Goal: Task Accomplishment & Management: Manage account settings

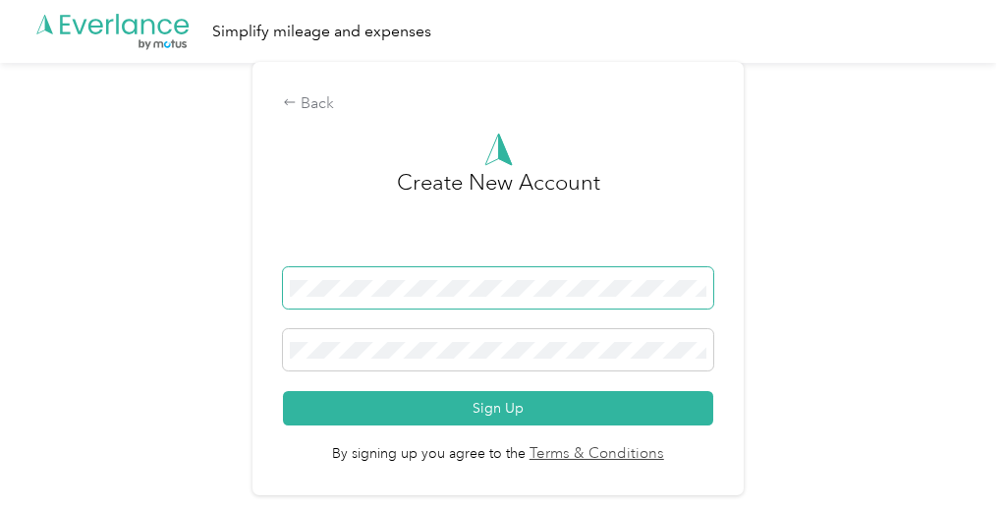
click at [577, 299] on span at bounding box center [498, 287] width 431 height 41
click at [443, 296] on span at bounding box center [498, 287] width 431 height 41
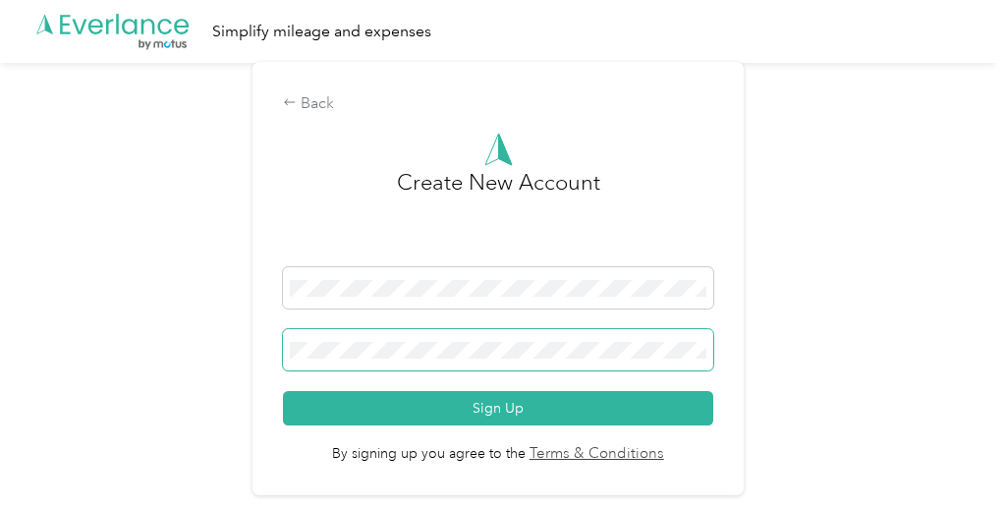
click at [457, 337] on span at bounding box center [498, 349] width 431 height 41
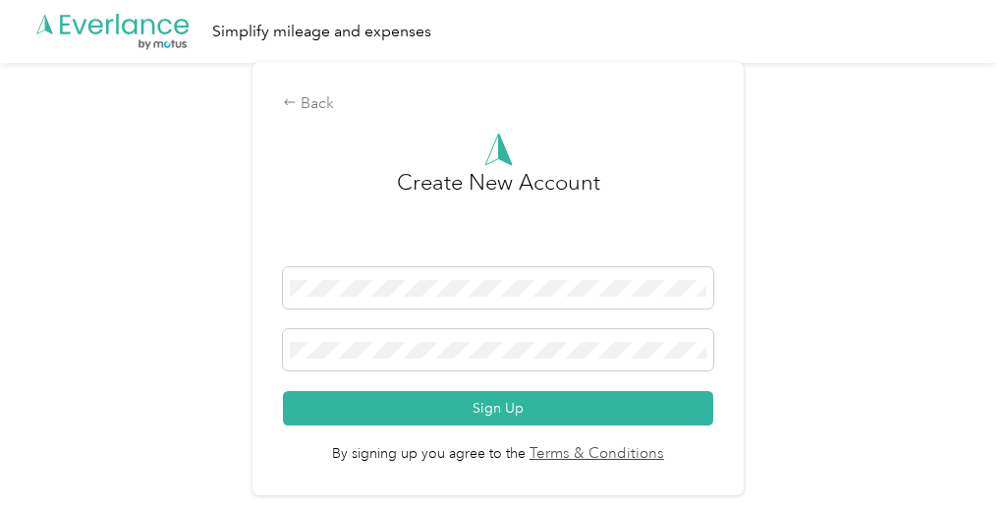
click at [805, 281] on div "Back Create New Account Sign Up By signing up you agree to the Terms & Conditio…" at bounding box center [498, 287] width 997 height 448
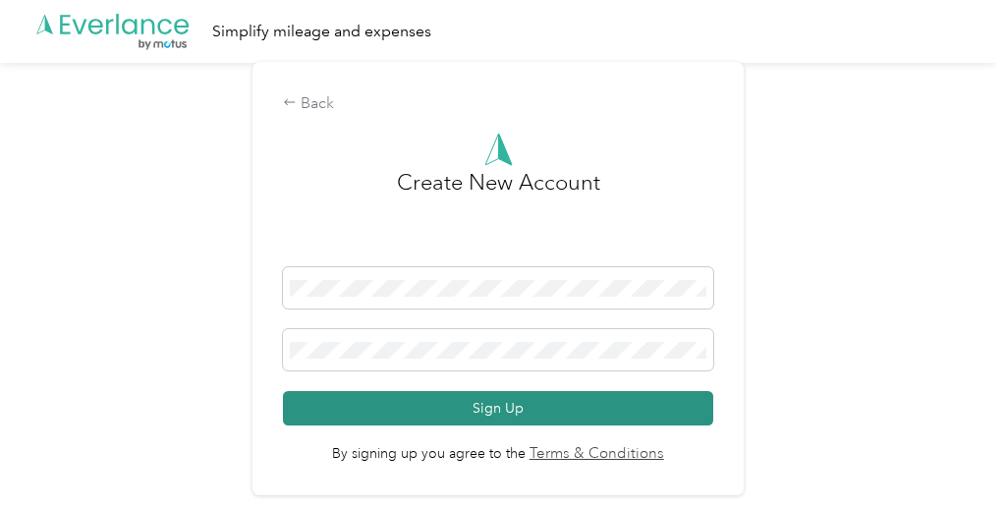
click at [496, 396] on button "Sign Up" at bounding box center [498, 408] width 431 height 34
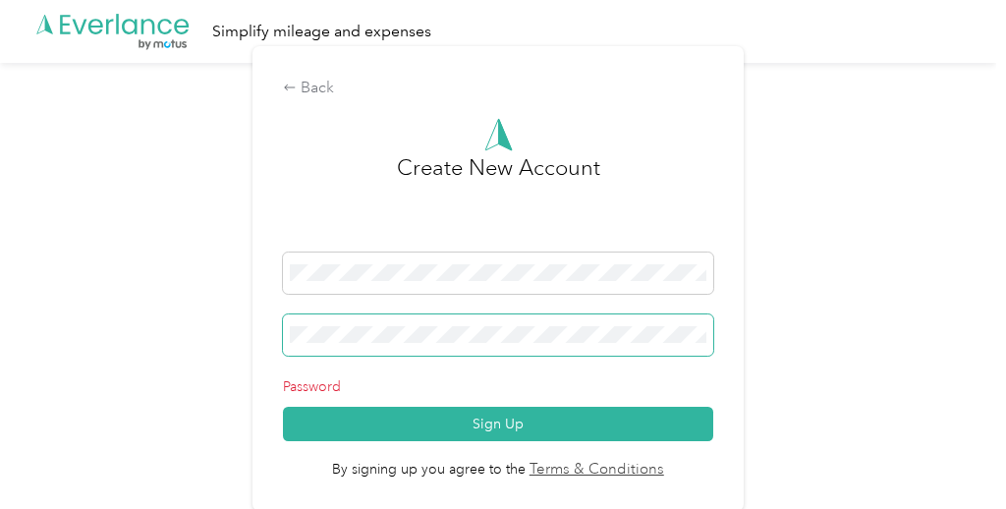
click at [411, 343] on span at bounding box center [498, 335] width 431 height 41
click at [319, 388] on p "Password" at bounding box center [498, 386] width 431 height 21
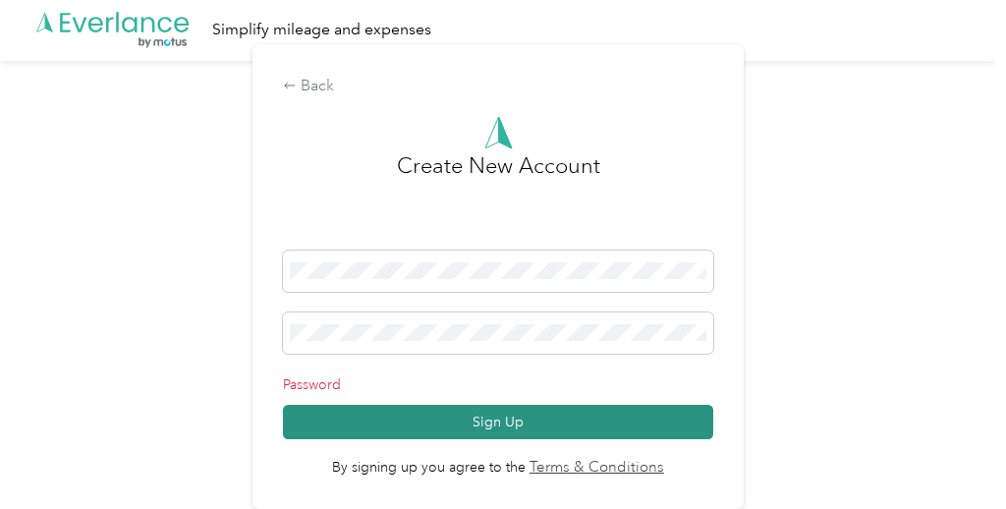
click at [538, 418] on button "Sign Up" at bounding box center [498, 422] width 431 height 34
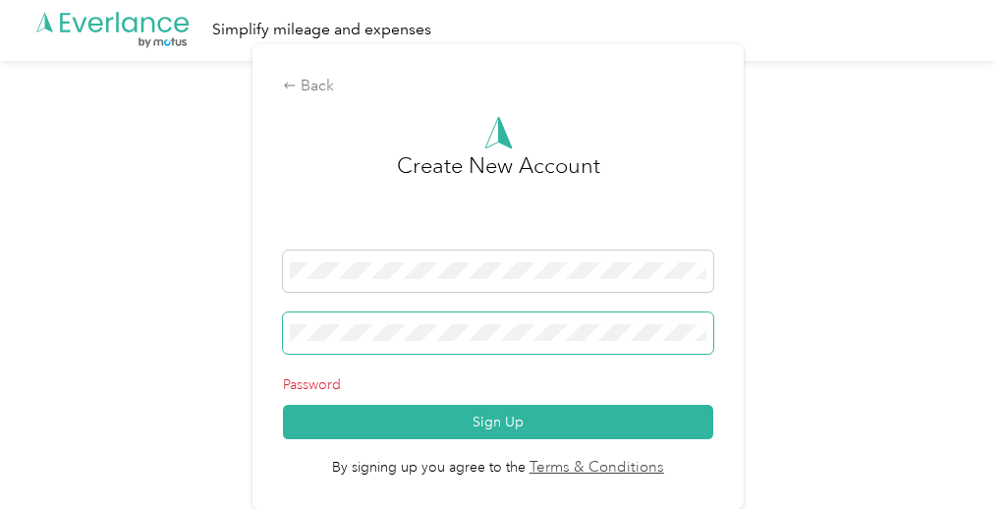
click at [457, 348] on span at bounding box center [498, 333] width 431 height 41
click at [475, 394] on p "Password" at bounding box center [498, 384] width 431 height 21
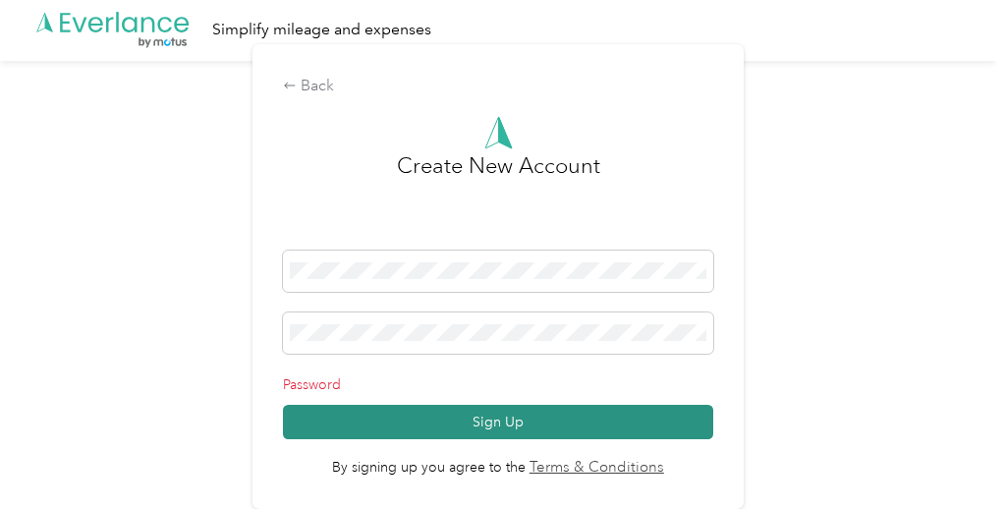
click at [489, 418] on button "Sign Up" at bounding box center [498, 422] width 431 height 34
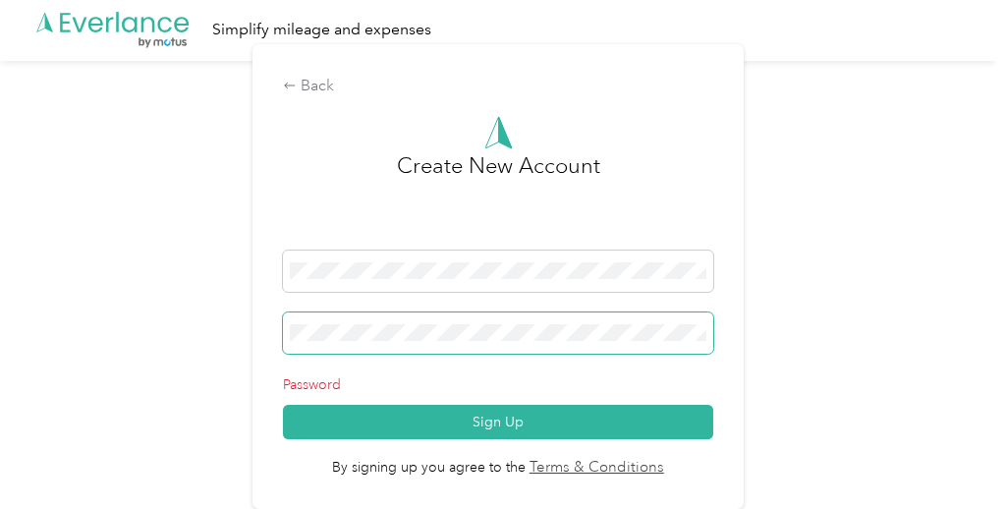
scroll to position [0, 0]
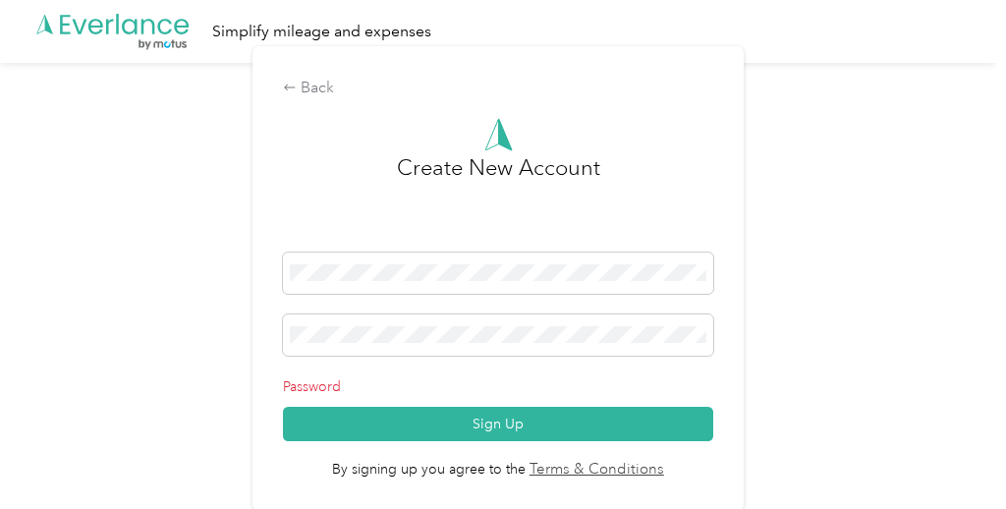
click at [638, 136] on div at bounding box center [498, 134] width 431 height 33
click at [800, 325] on div "Back Create New Account Password Sign Up By signing up you agree to the Terms &…" at bounding box center [498, 287] width 997 height 448
click at [648, 324] on span at bounding box center [498, 335] width 431 height 41
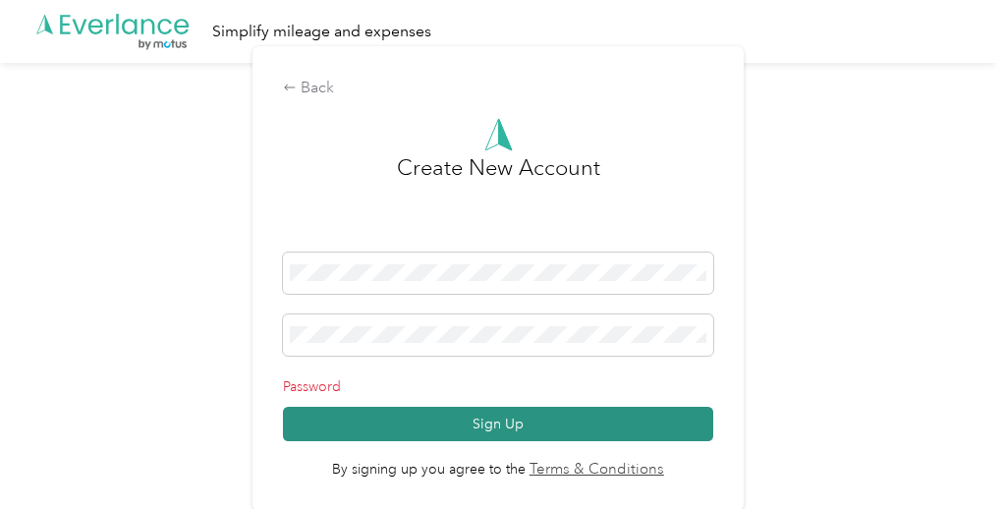
click at [539, 419] on button "Sign Up" at bounding box center [498, 424] width 431 height 34
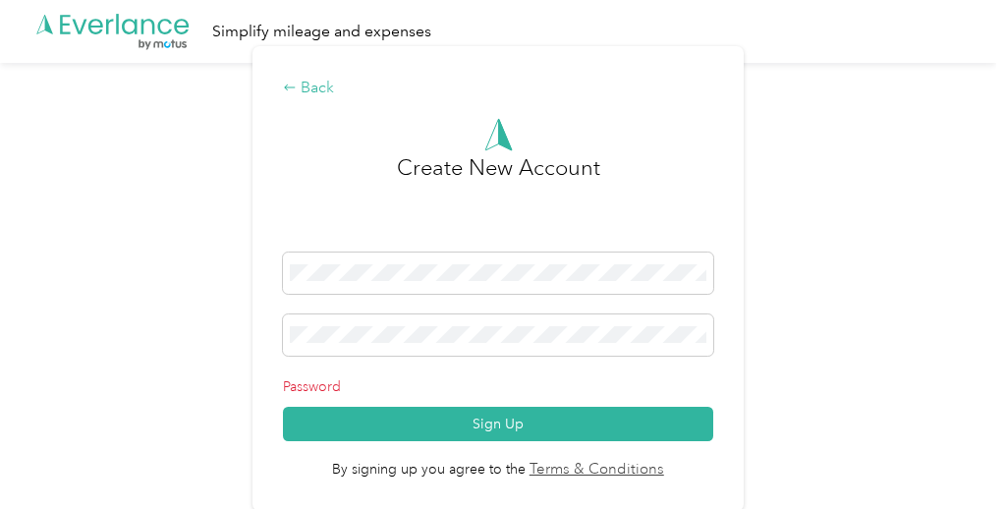
click at [308, 84] on div "Back" at bounding box center [498, 89] width 431 height 24
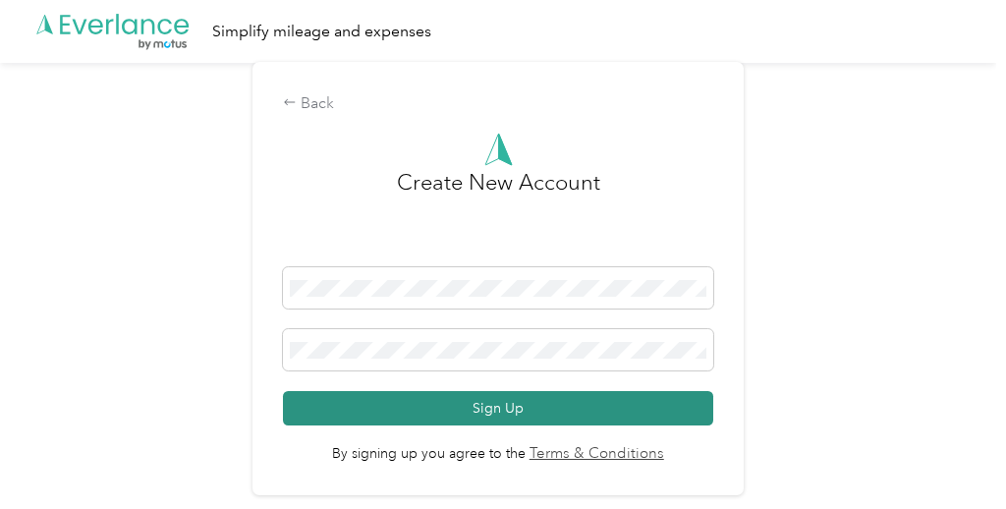
click at [517, 410] on button "Sign Up" at bounding box center [498, 408] width 431 height 34
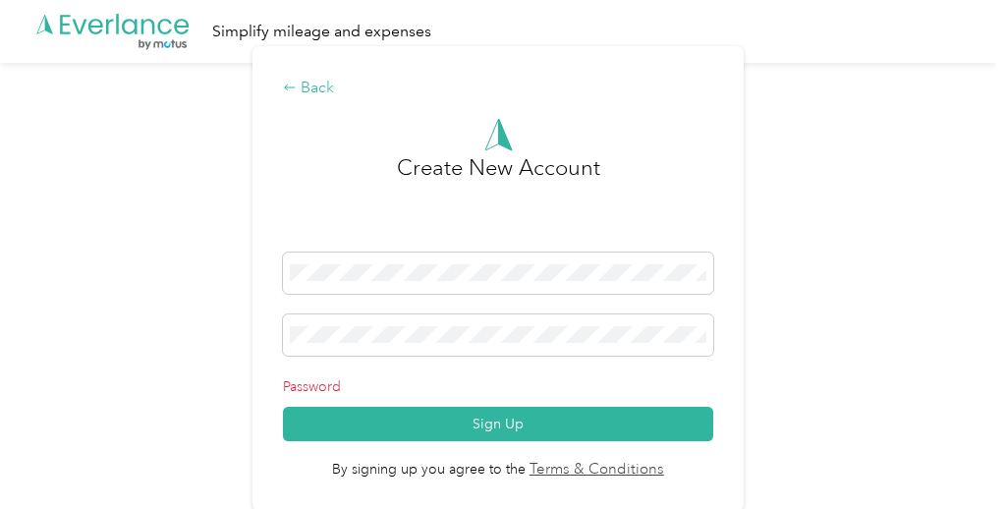
click at [309, 94] on div "Back" at bounding box center [498, 89] width 431 height 24
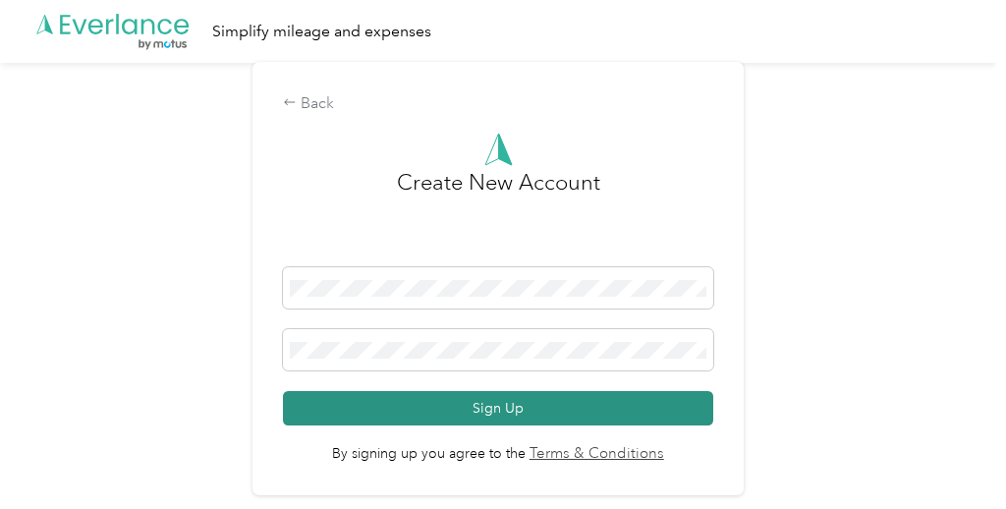
click at [470, 414] on button "Sign Up" at bounding box center [498, 408] width 431 height 34
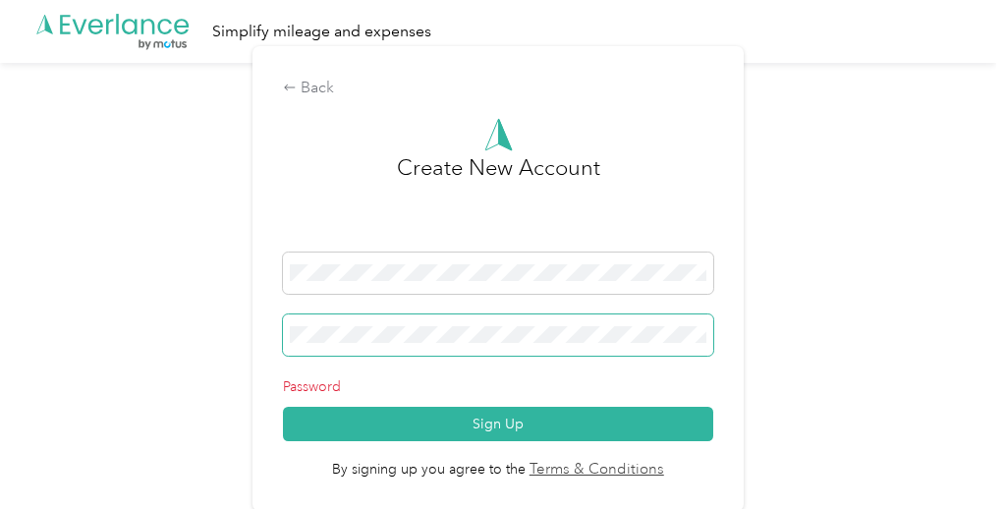
click at [479, 343] on span at bounding box center [498, 335] width 431 height 41
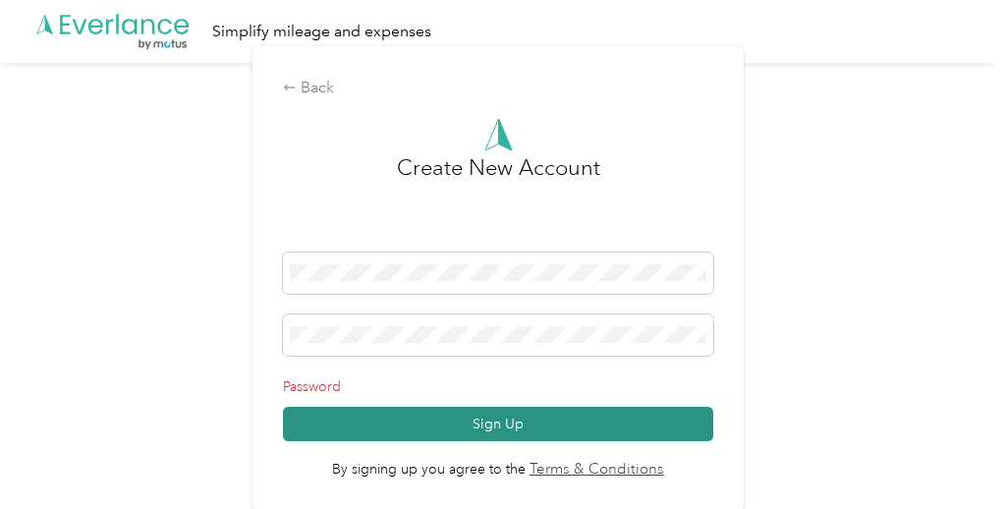
click at [413, 425] on button "Sign Up" at bounding box center [498, 424] width 431 height 34
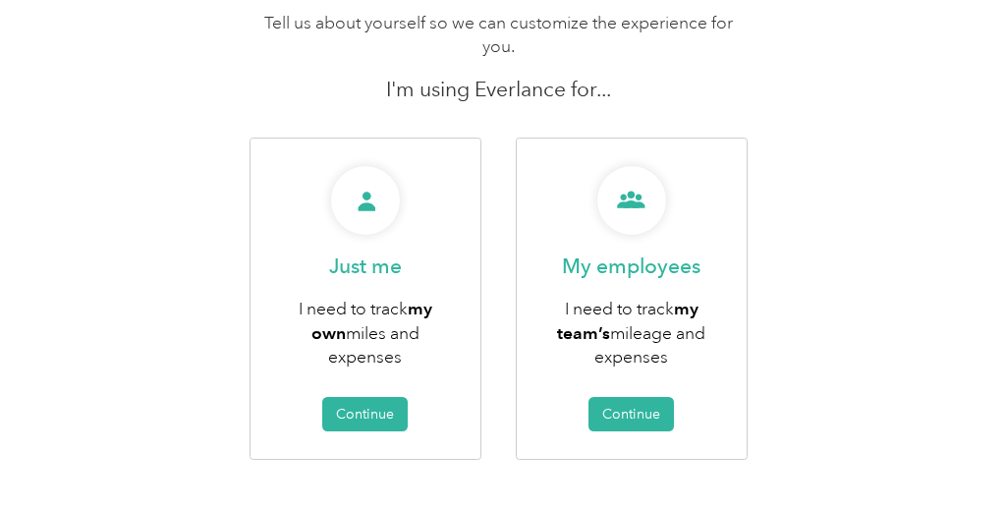
scroll to position [192, 0]
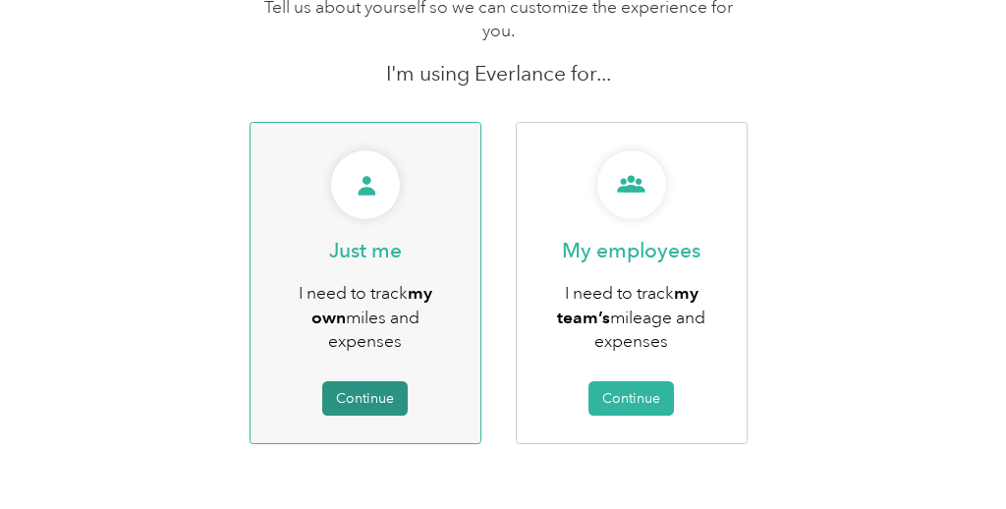
click at [348, 381] on button "Continue" at bounding box center [365, 398] width 86 height 34
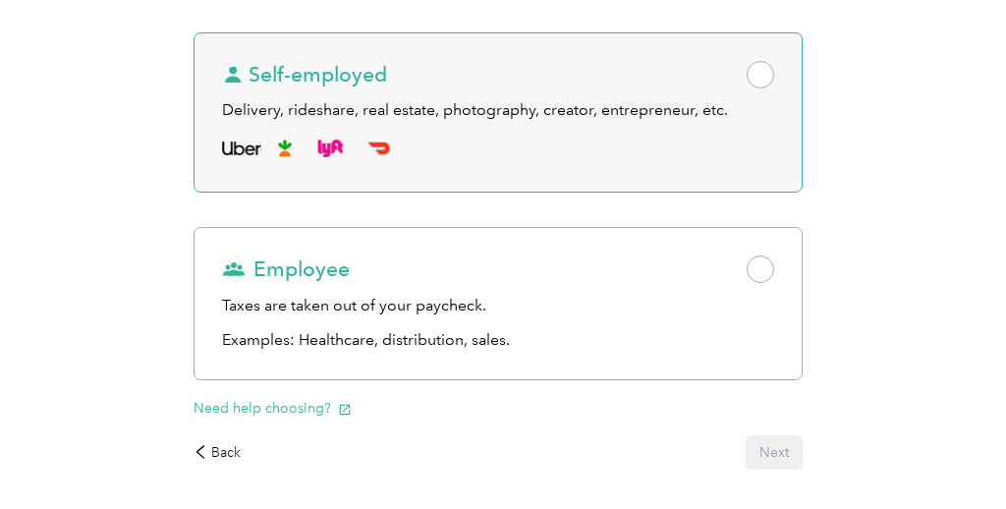
scroll to position [363, 0]
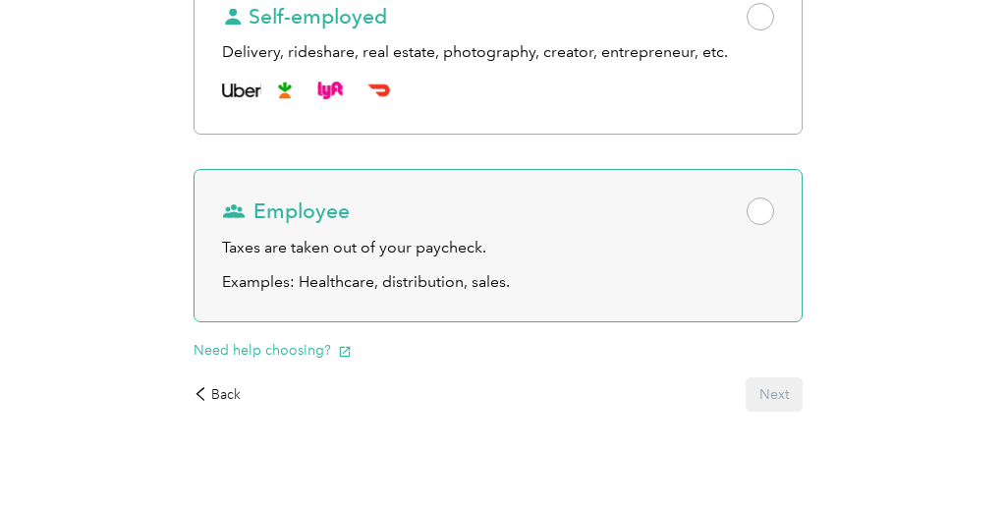
click at [768, 218] on span at bounding box center [761, 212] width 28 height 28
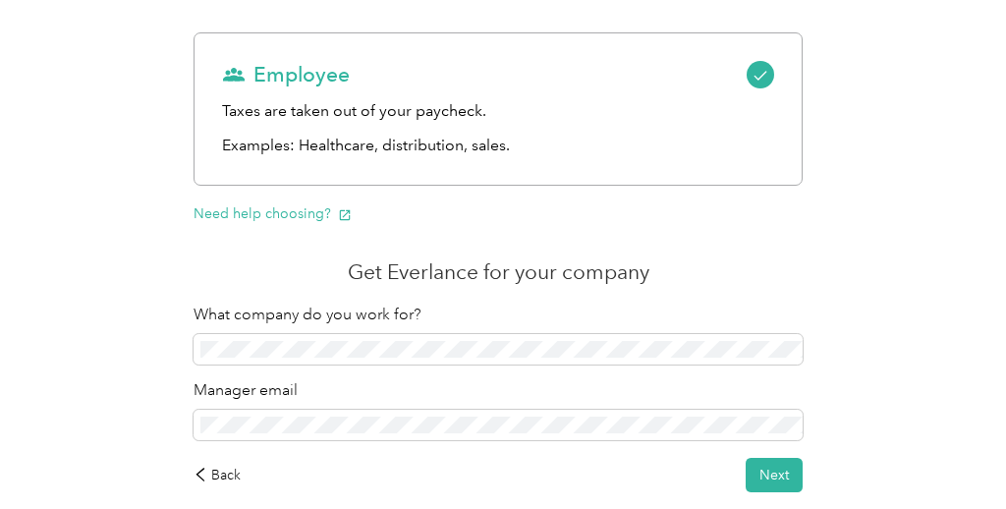
scroll to position [606, 0]
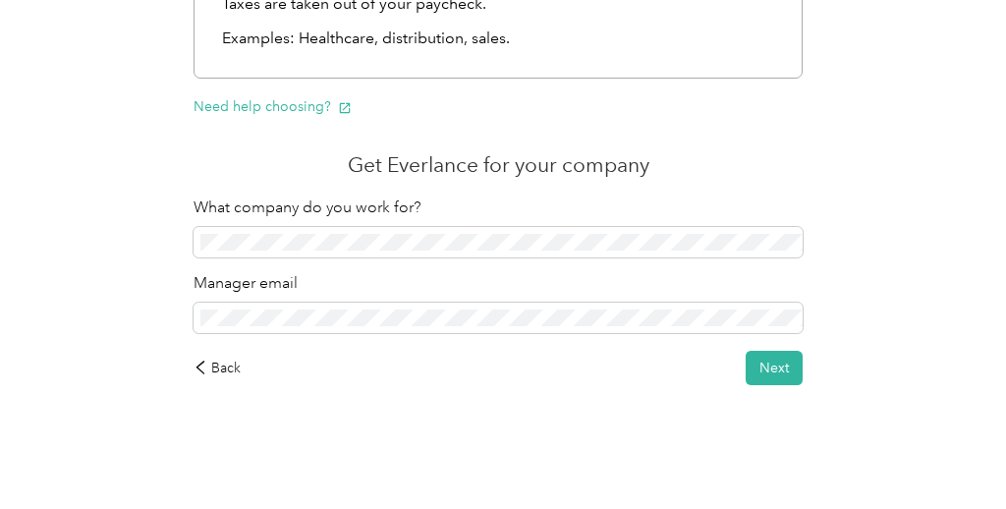
click at [787, 375] on button "Next" at bounding box center [774, 368] width 57 height 34
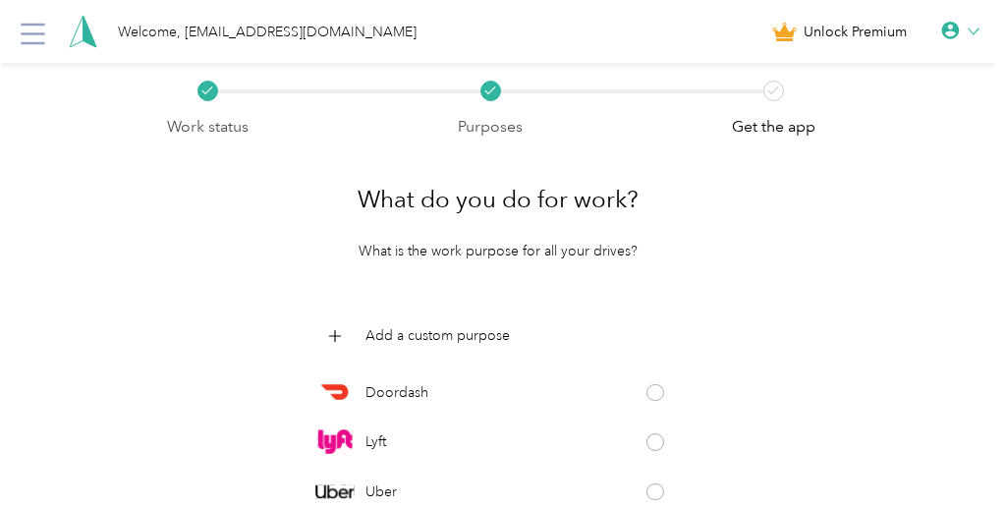
scroll to position [1, 0]
click at [970, 23] on div at bounding box center [961, 31] width 38 height 20
click at [888, 69] on div "Personal Settings" at bounding box center [894, 69] width 220 height 41
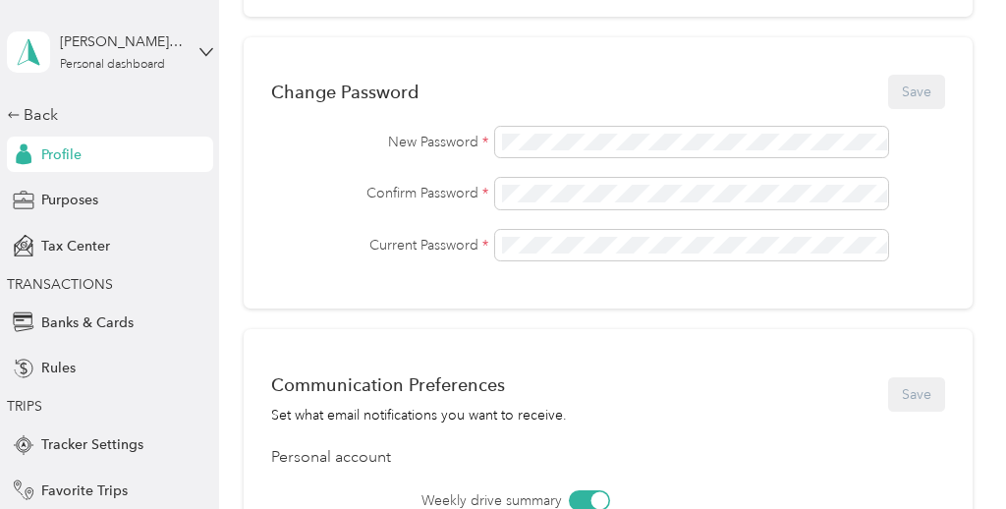
scroll to position [997, 0]
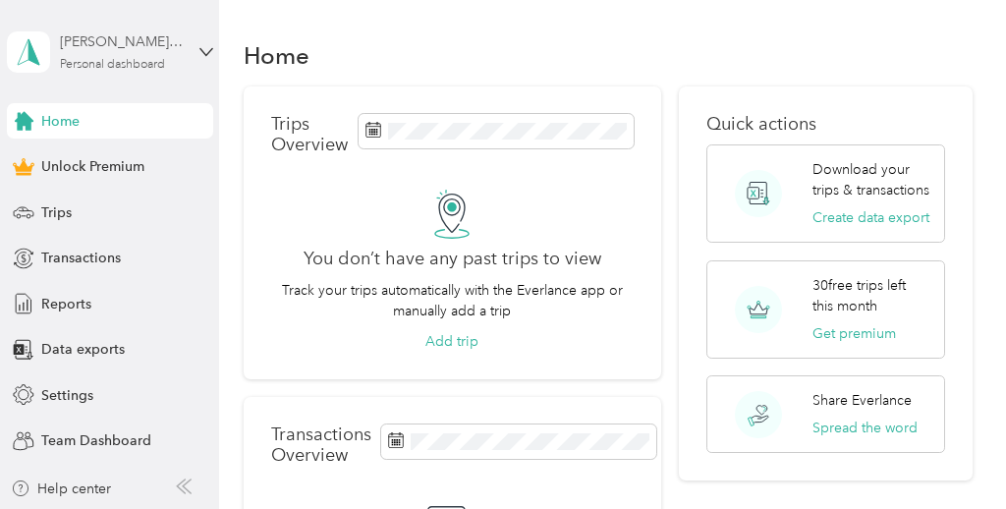
click at [168, 52] on div "carrie@therapeutichealthandhomegmail.com Personal dashboard" at bounding box center [121, 50] width 123 height 39
click at [57, 162] on div "Log out" at bounding box center [62, 161] width 76 height 21
